Goal: Information Seeking & Learning: Learn about a topic

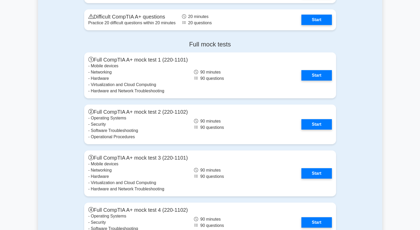
scroll to position [1538, 0]
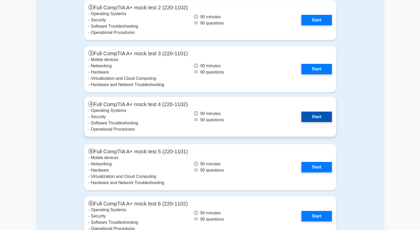
click at [322, 115] on link "Start" at bounding box center [316, 117] width 30 height 10
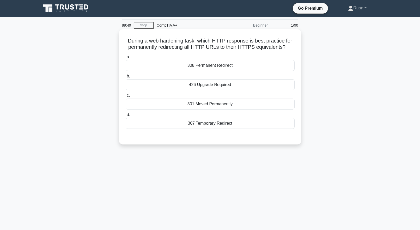
click at [264, 69] on div "308 Permanent Redirect" at bounding box center [210, 65] width 169 height 11
click at [126, 59] on input "a. 308 Permanent Redirect" at bounding box center [126, 56] width 0 height 3
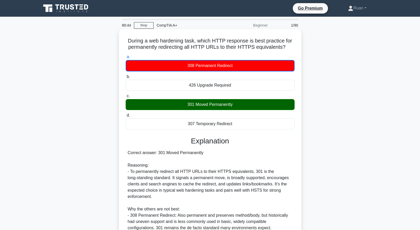
scroll to position [74, 0]
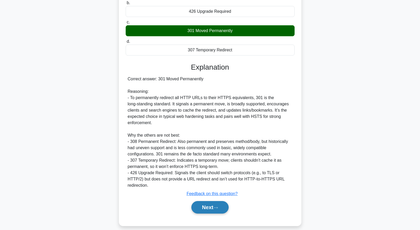
click at [221, 202] on button "Next" at bounding box center [209, 207] width 37 height 13
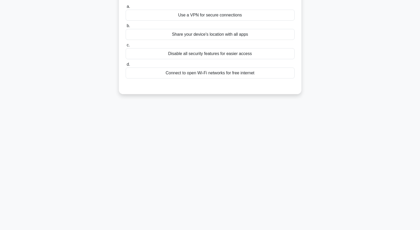
scroll to position [0, 0]
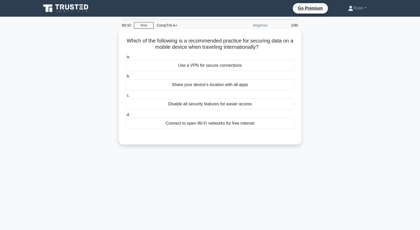
click at [240, 66] on div "Use a VPN for secure connections" at bounding box center [210, 65] width 169 height 11
click at [126, 59] on input "a. Use a VPN for secure connections" at bounding box center [126, 56] width 0 height 3
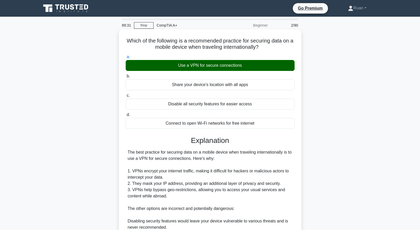
scroll to position [105, 0]
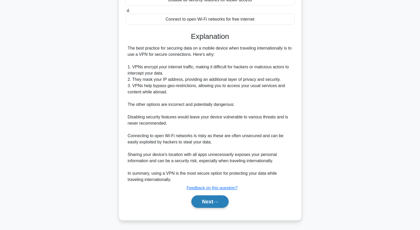
click at [216, 200] on button "Next" at bounding box center [209, 201] width 37 height 13
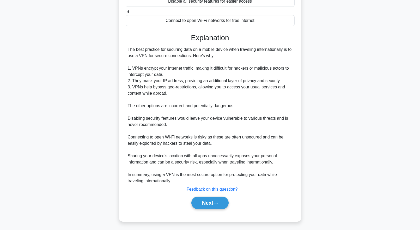
scroll to position [0, 0]
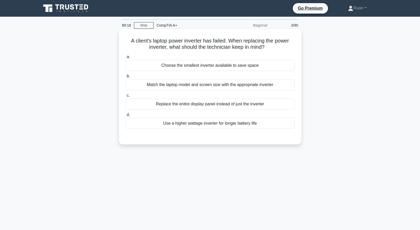
click at [150, 86] on div "Match the laptop model and screen size with the appropriate inverter" at bounding box center [210, 84] width 169 height 11
click at [126, 78] on input "b. Match the laptop model and screen size with the appropriate inverter" at bounding box center [126, 76] width 0 height 3
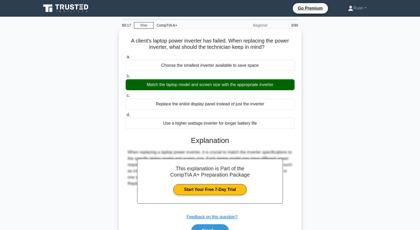
scroll to position [52, 0]
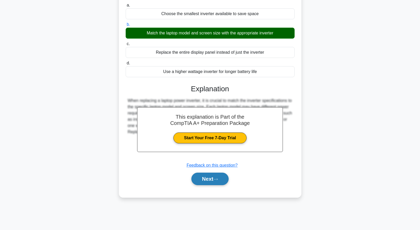
click at [202, 183] on button "Next" at bounding box center [209, 179] width 37 height 13
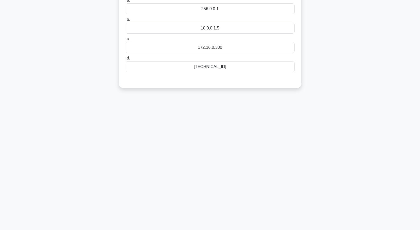
scroll to position [0, 0]
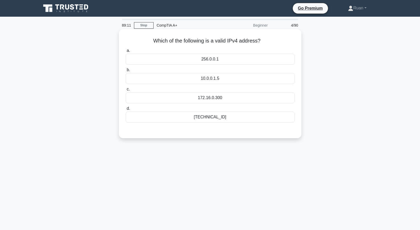
drag, startPoint x: 187, startPoint y: 121, endPoint x: 120, endPoint y: 120, distance: 67.6
click at [187, 121] on div "192.168.0.1" at bounding box center [210, 117] width 169 height 11
click at [126, 110] on input "d. 192.168.0.1" at bounding box center [126, 108] width 0 height 3
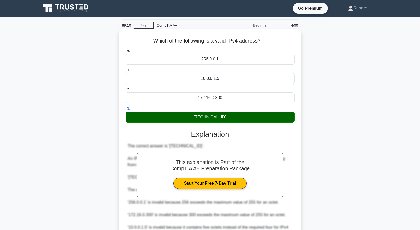
scroll to position [73, 0]
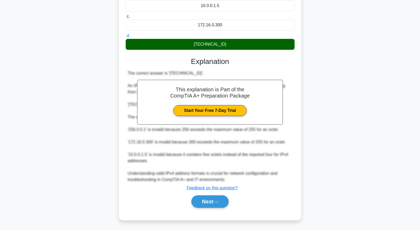
drag, startPoint x: 210, startPoint y: 203, endPoint x: 185, endPoint y: 190, distance: 28.1
click at [210, 203] on button "Next" at bounding box center [209, 201] width 37 height 13
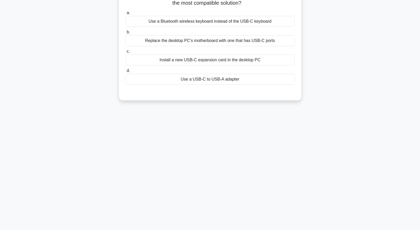
scroll to position [0, 0]
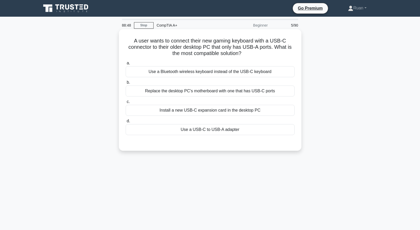
click at [149, 110] on div "Install a new USB-C expansion card in the desktop PC" at bounding box center [210, 110] width 169 height 11
click at [126, 104] on input "c. Install a new USB-C expansion card in the desktop PC" at bounding box center [126, 101] width 0 height 3
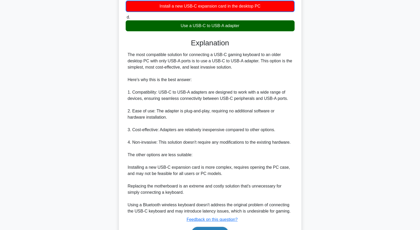
scroll to position [136, 0]
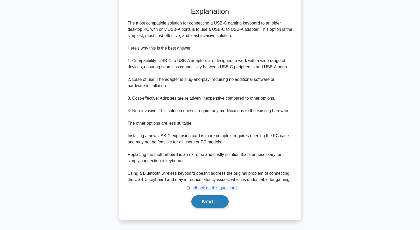
click at [209, 199] on button "Next" at bounding box center [209, 201] width 37 height 13
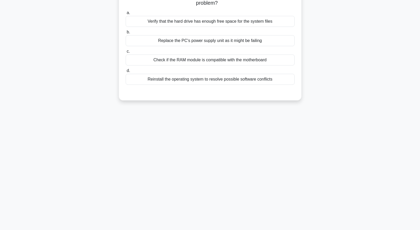
scroll to position [0, 0]
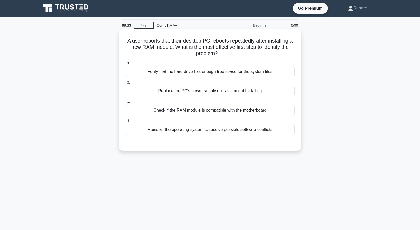
click at [160, 111] on div "Check if the RAM module is compatible with the motherboard" at bounding box center [210, 110] width 169 height 11
click at [126, 104] on input "c. Check if the RAM module is compatible with the motherboard" at bounding box center [126, 101] width 0 height 3
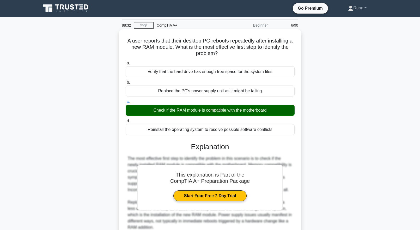
scroll to position [117, 0]
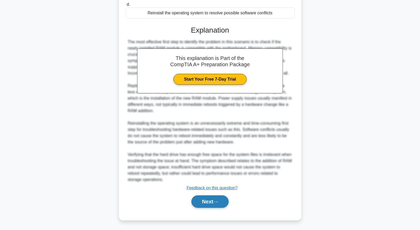
click at [223, 201] on button "Next" at bounding box center [209, 201] width 37 height 13
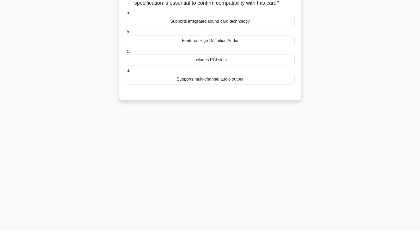
scroll to position [0, 0]
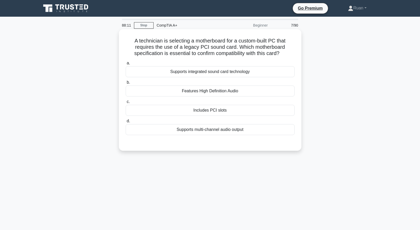
click at [169, 112] on div "Includes PCI slots" at bounding box center [210, 110] width 169 height 11
click at [126, 104] on input "c. Includes PCI slots" at bounding box center [126, 101] width 0 height 3
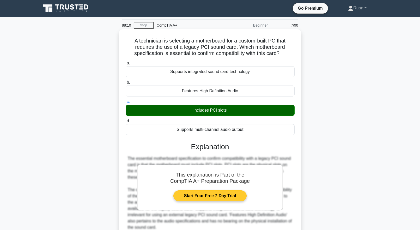
scroll to position [52, 0]
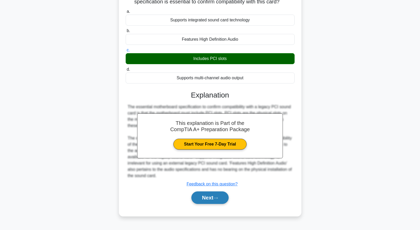
click at [217, 196] on button "Next" at bounding box center [209, 197] width 37 height 13
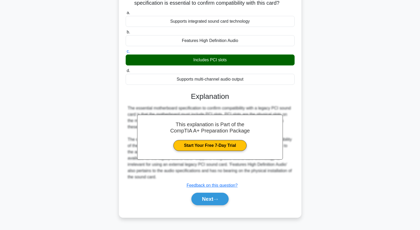
scroll to position [0, 0]
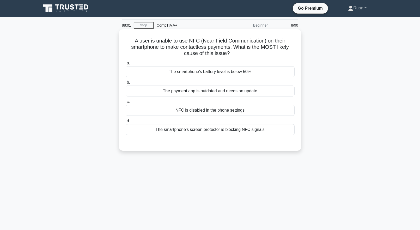
click at [153, 113] on div "NFC is disabled in the phone settings" at bounding box center [210, 110] width 169 height 11
click at [126, 104] on input "c. NFC is disabled in the phone settings" at bounding box center [126, 101] width 0 height 3
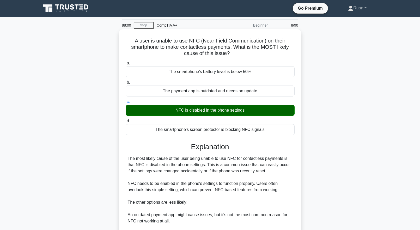
scroll to position [80, 0]
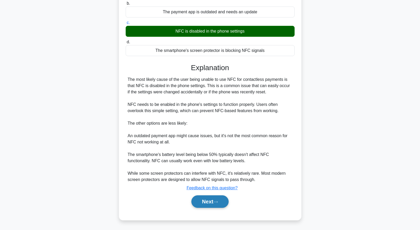
click at [218, 203] on icon at bounding box center [215, 201] width 5 height 3
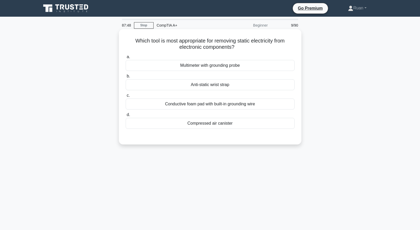
click at [193, 64] on div "Multimeter with grounding probe" at bounding box center [210, 65] width 169 height 11
click at [126, 59] on input "a. Multimeter with grounding probe" at bounding box center [126, 56] width 0 height 3
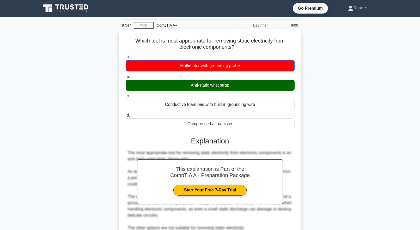
scroll to position [130, 0]
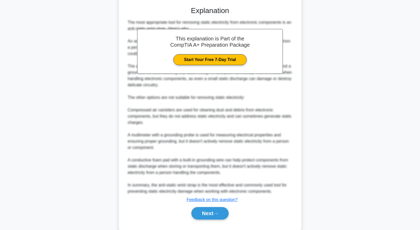
click at [222, 207] on div "Next" at bounding box center [210, 213] width 169 height 17
click at [222, 213] on button "Next" at bounding box center [209, 213] width 37 height 13
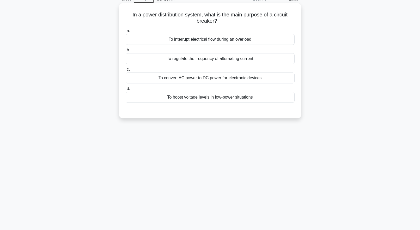
scroll to position [0, 0]
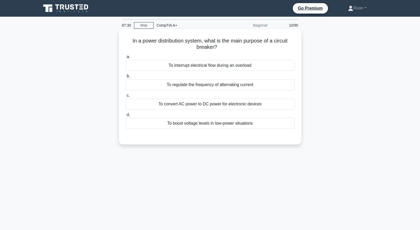
click at [217, 68] on div "To interrupt electrical flow during an overload" at bounding box center [210, 65] width 169 height 11
click at [126, 59] on input "a. To interrupt electrical flow during an overload" at bounding box center [126, 56] width 0 height 3
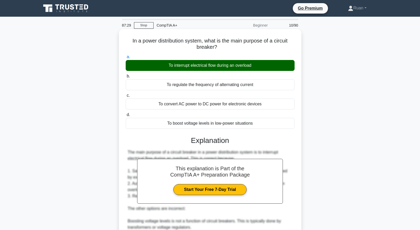
scroll to position [111, 0]
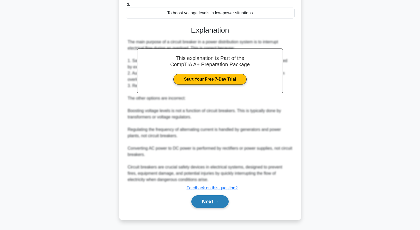
click at [217, 200] on button "Next" at bounding box center [209, 201] width 37 height 13
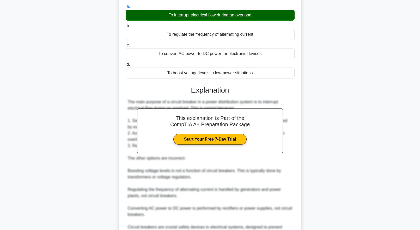
scroll to position [0, 0]
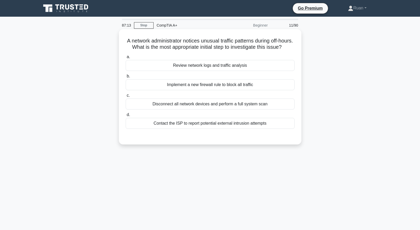
click at [204, 71] on div "Review network logs and traffic analysis" at bounding box center [210, 65] width 169 height 11
click at [126, 59] on input "a. Review network logs and traffic analysis" at bounding box center [126, 56] width 0 height 3
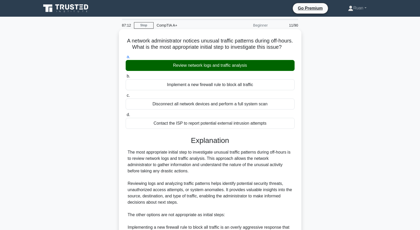
scroll to position [111, 0]
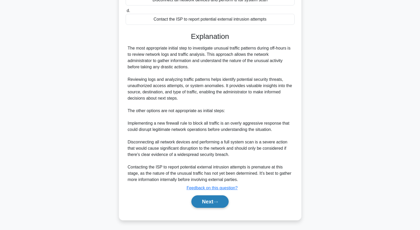
click at [206, 205] on button "Next" at bounding box center [209, 201] width 37 height 13
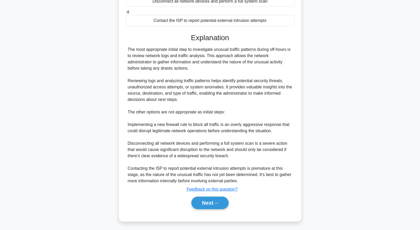
scroll to position [0, 0]
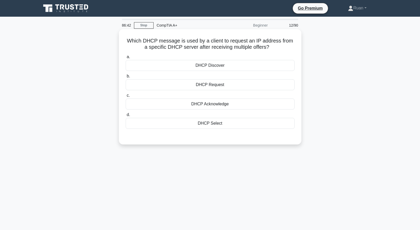
click at [183, 126] on div "DHCP Select" at bounding box center [210, 123] width 169 height 11
click at [126, 117] on input "d. DHCP Select" at bounding box center [126, 114] width 0 height 3
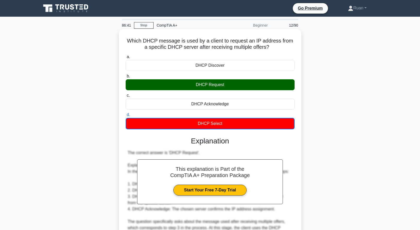
scroll to position [105, 0]
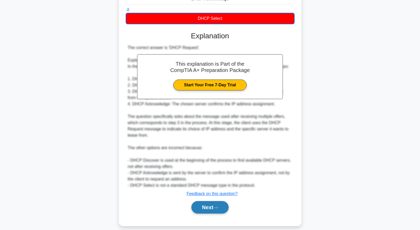
click at [223, 201] on button "Next" at bounding box center [209, 207] width 37 height 13
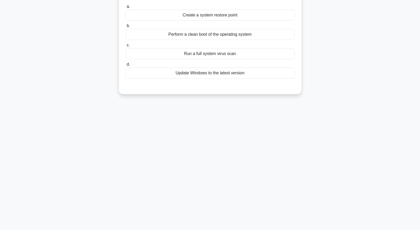
scroll to position [0, 0]
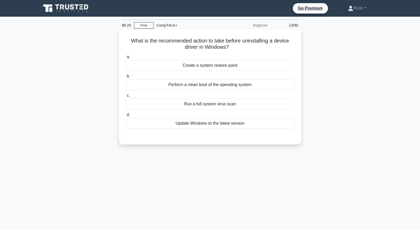
click at [163, 84] on div "Perform a clean boot of the operating system" at bounding box center [210, 84] width 169 height 11
click at [126, 78] on input "b. Perform a clean boot of the operating system" at bounding box center [126, 76] width 0 height 3
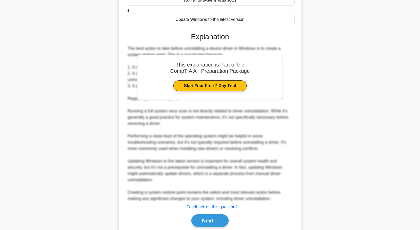
scroll to position [118, 0]
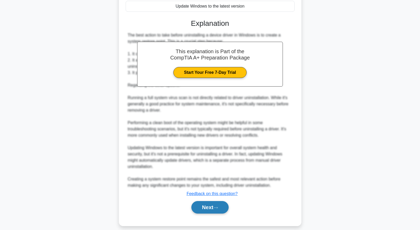
click at [221, 201] on button "Next" at bounding box center [209, 207] width 37 height 13
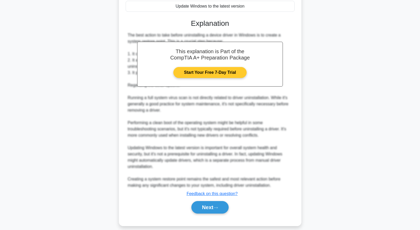
scroll to position [0, 0]
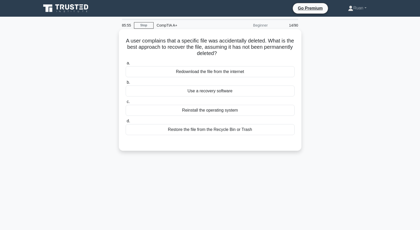
click at [218, 92] on div "Use a recovery software" at bounding box center [210, 91] width 169 height 11
click at [126, 84] on input "b. Use a recovery software" at bounding box center [126, 82] width 0 height 3
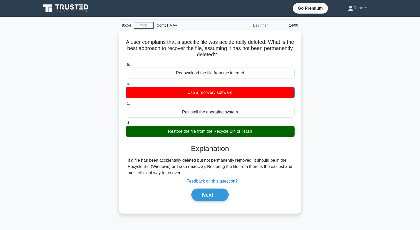
scroll to position [52, 0]
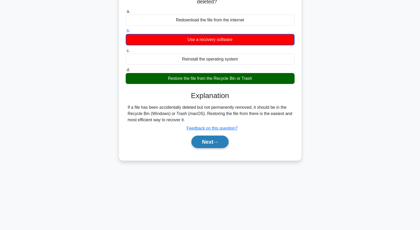
click at [209, 145] on button "Next" at bounding box center [209, 142] width 37 height 13
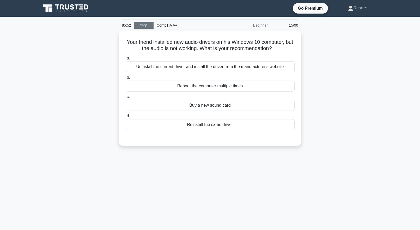
click at [140, 22] on div "85:52 Stop CompTIA A+ Beginner 15/90" at bounding box center [210, 25] width 183 height 10
click at [144, 27] on link "Stop" at bounding box center [144, 25] width 20 height 7
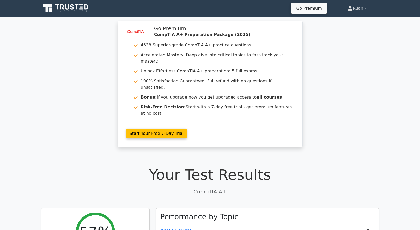
click at [358, 10] on link "Ruan" at bounding box center [357, 8] width 44 height 10
click at [349, 21] on link "Profile" at bounding box center [355, 20] width 41 height 8
